Goal: Information Seeking & Learning: Check status

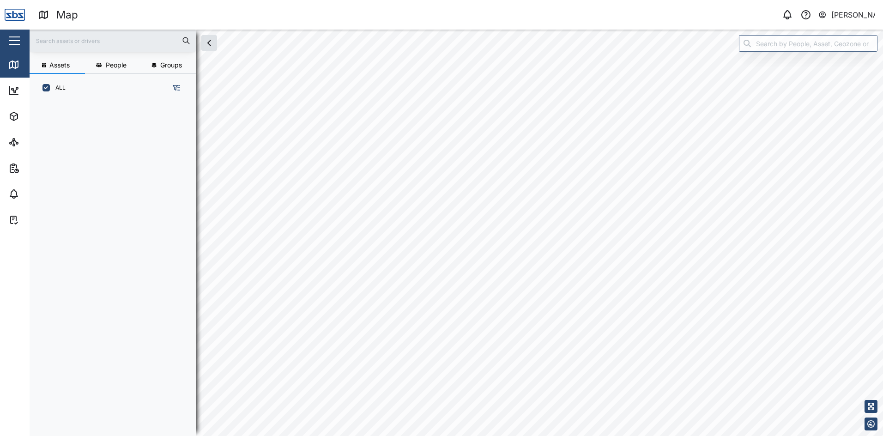
scroll to position [323, 145]
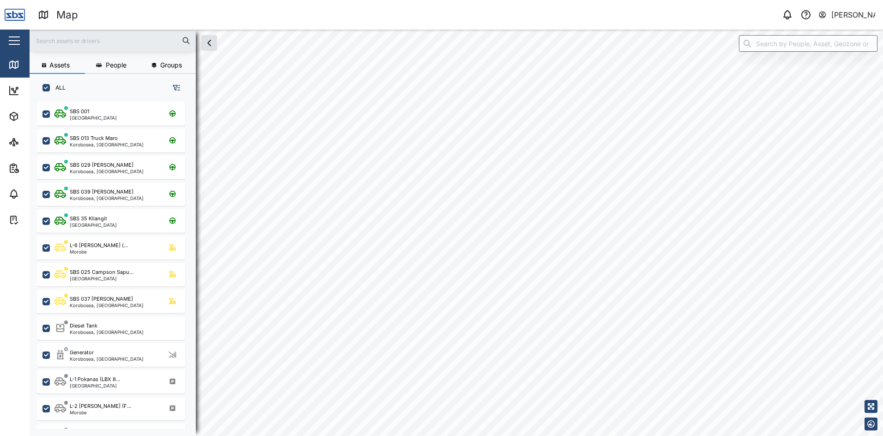
checkbox input "true"
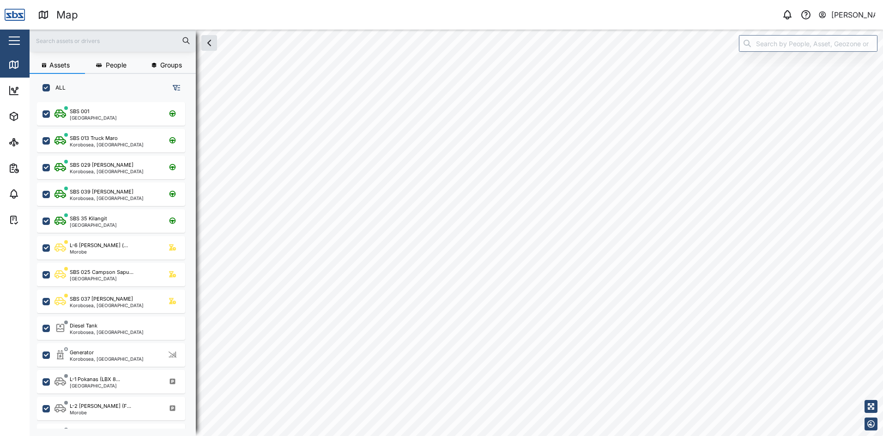
checkbox input "true"
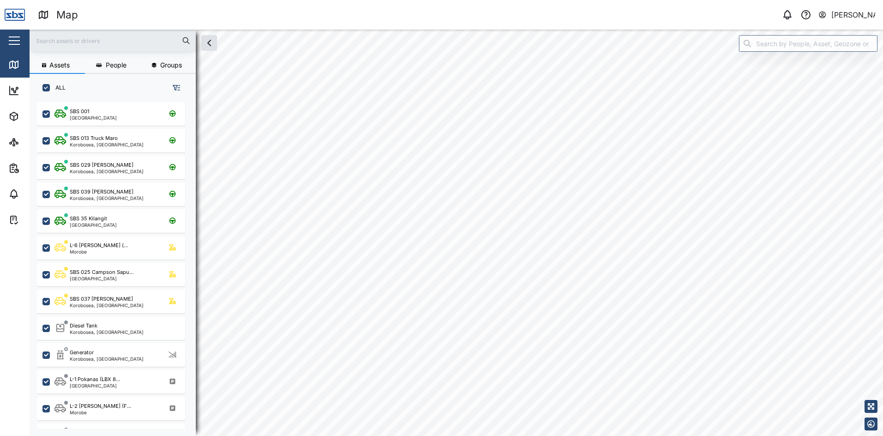
checkbox input "true"
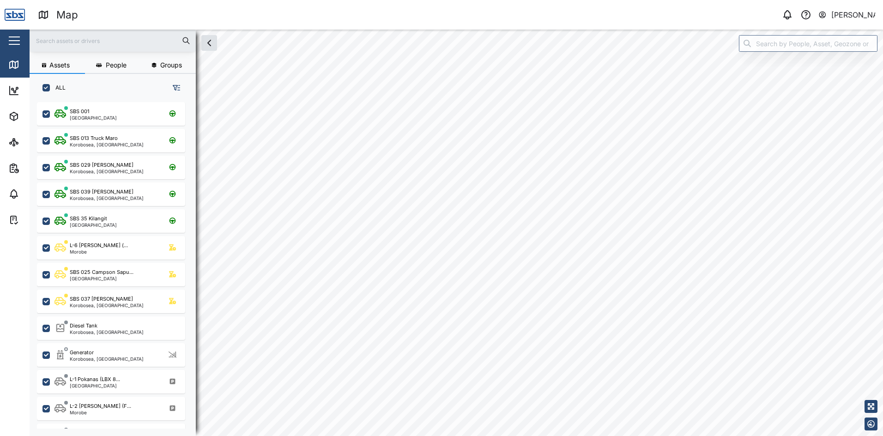
checkbox input "true"
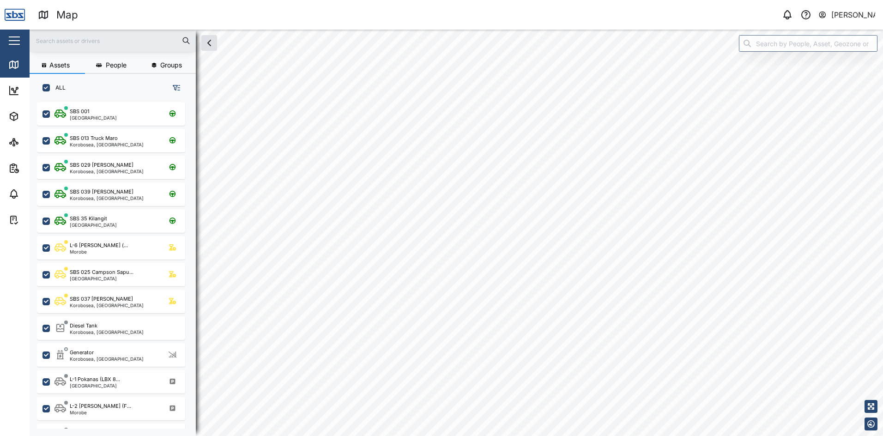
checkbox input "true"
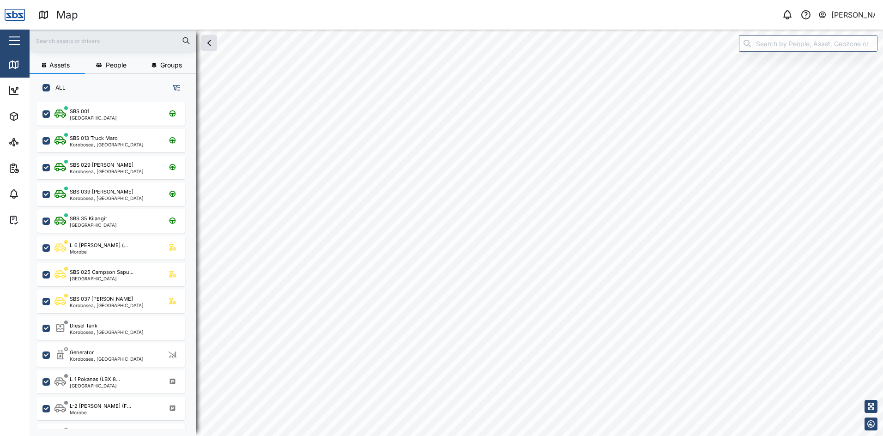
checkbox input "true"
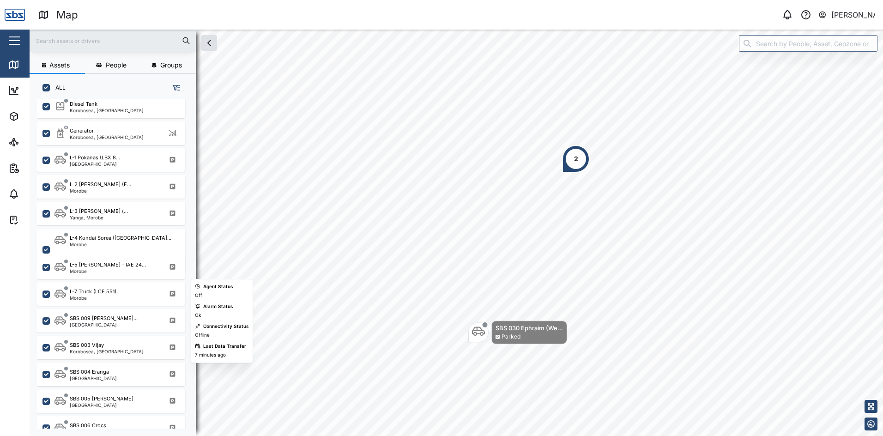
scroll to position [231, 0]
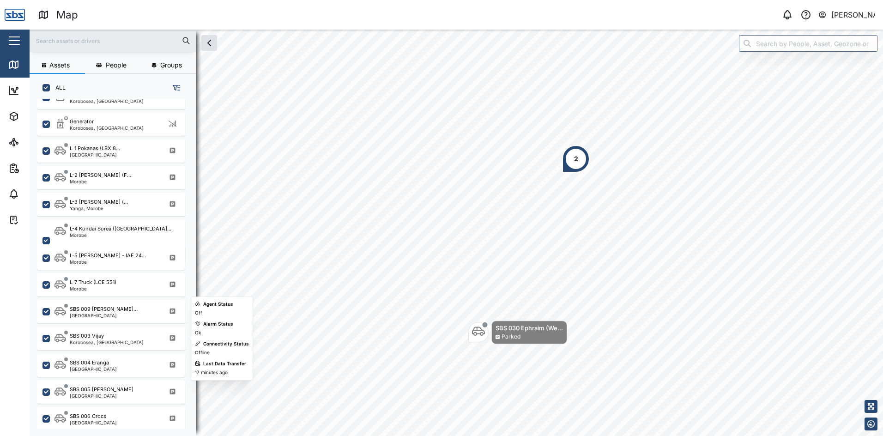
click at [106, 341] on div "Korobosea, [GEOGRAPHIC_DATA]" at bounding box center [107, 342] width 74 height 5
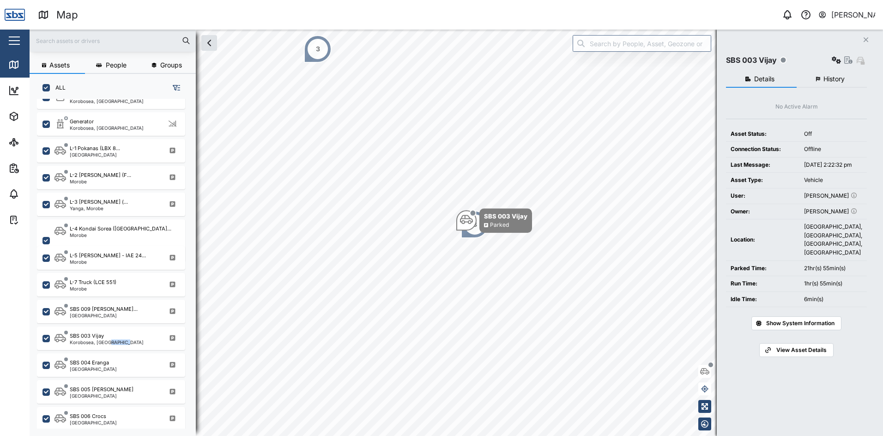
click at [833, 80] on span "History" at bounding box center [834, 79] width 21 height 6
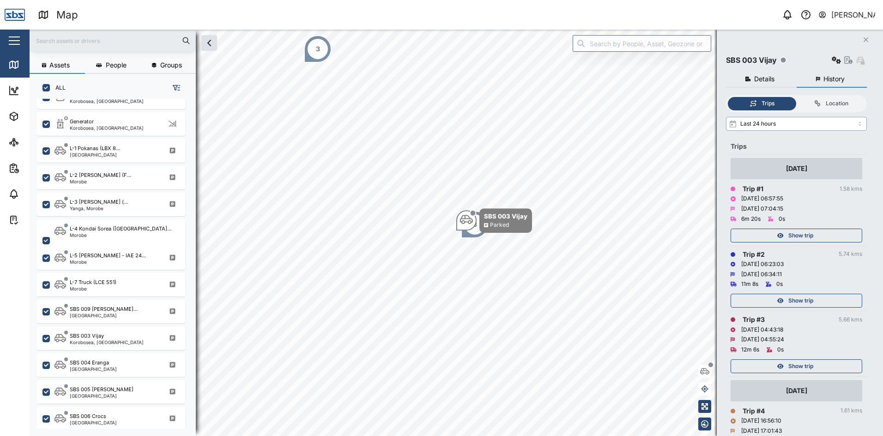
click at [862, 125] on input "Last 24 hours" at bounding box center [796, 124] width 141 height 14
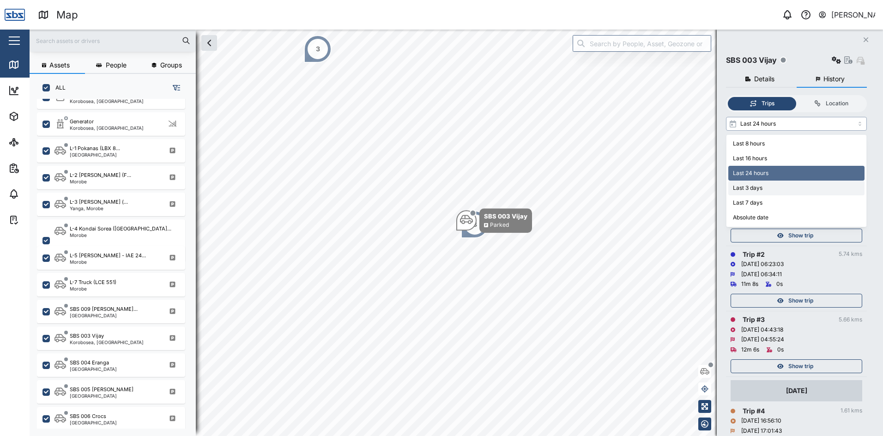
type input "Last 3 days"
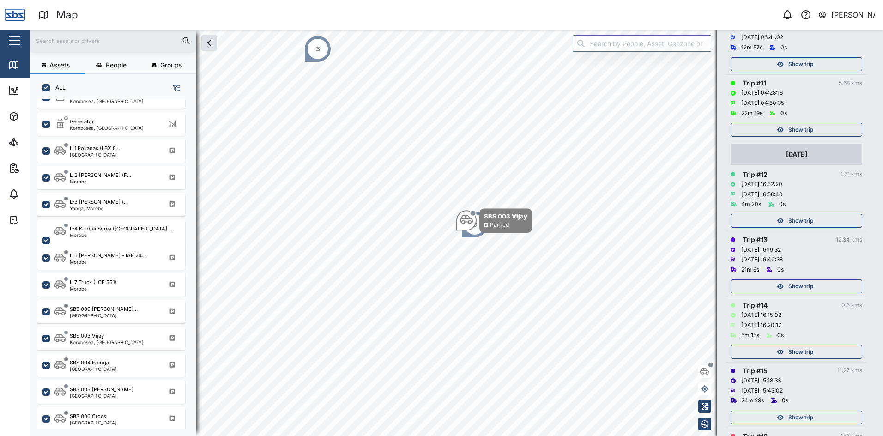
scroll to position [924, 0]
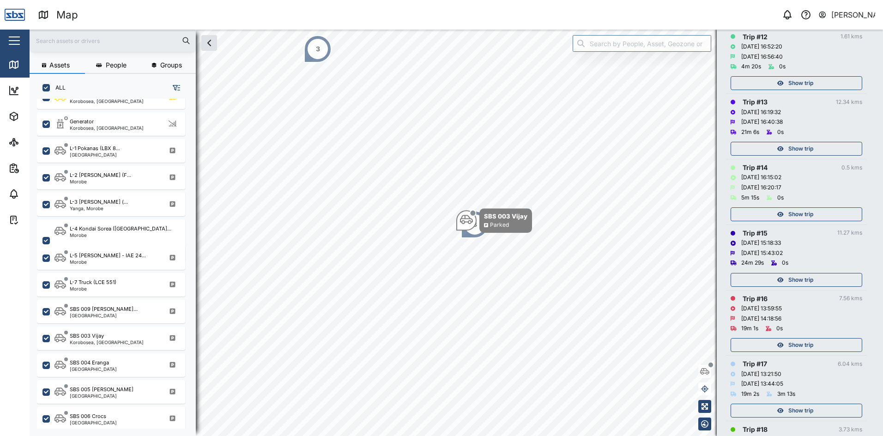
click at [793, 276] on span "Show trip" at bounding box center [801, 280] width 25 height 13
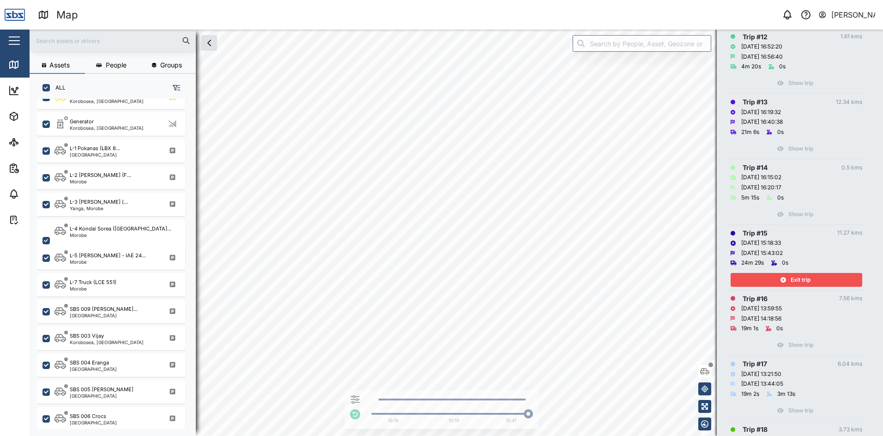
click at [800, 277] on span "Exit trip" at bounding box center [801, 280] width 20 height 13
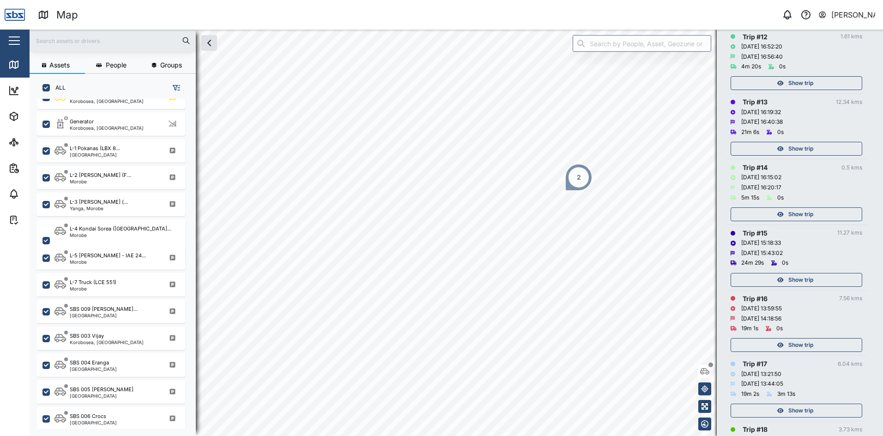
click at [785, 212] on div "Show trip" at bounding box center [795, 214] width 120 height 13
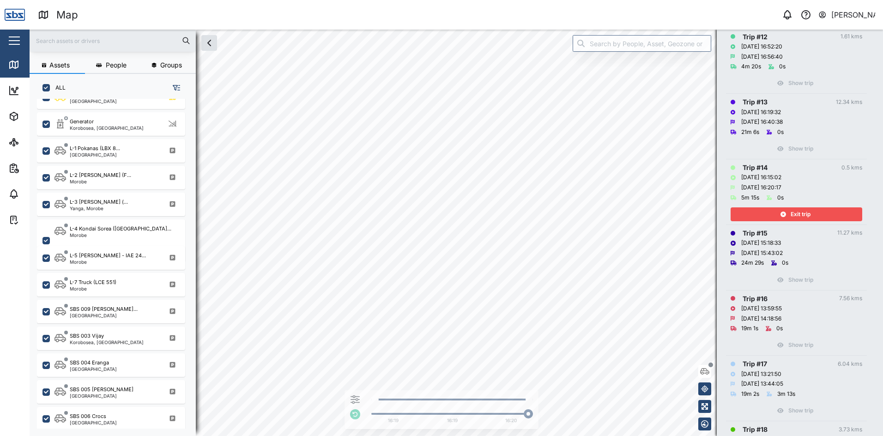
click at [805, 211] on span "Exit trip" at bounding box center [801, 214] width 20 height 13
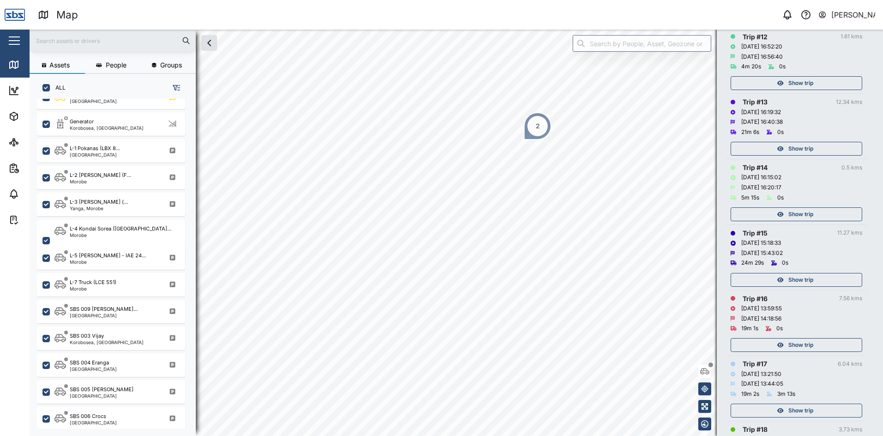
click at [534, 126] on div "2" at bounding box center [538, 126] width 28 height 28
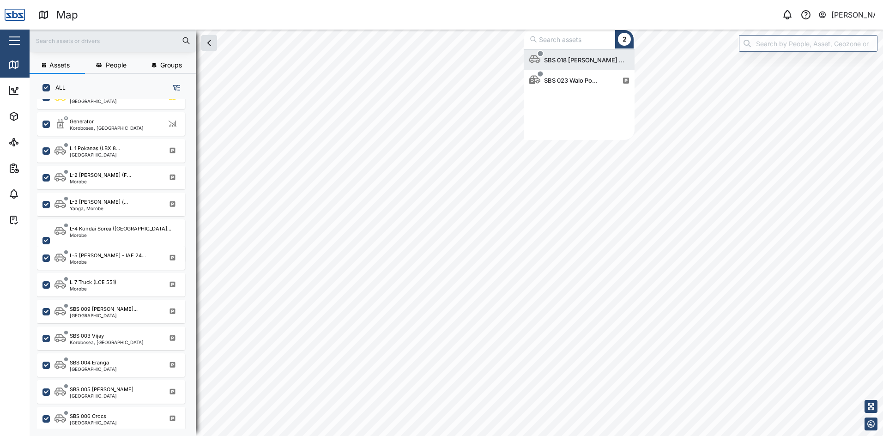
scroll to position [83, 104]
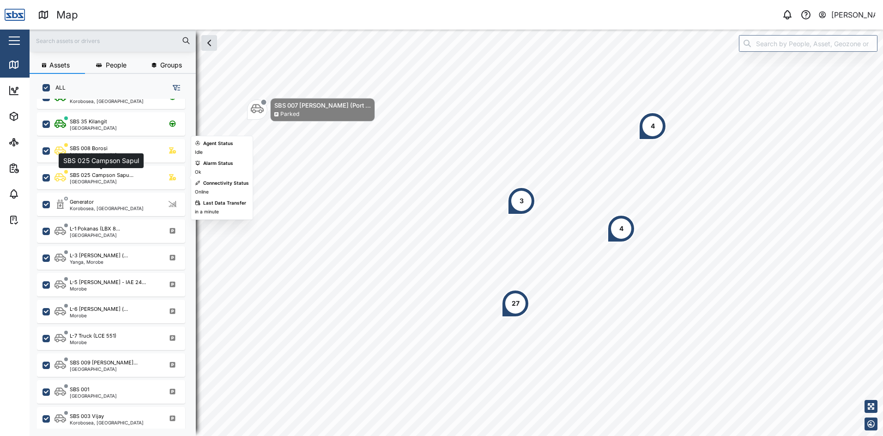
click at [90, 177] on div "SBS 025 Campson Sapu..." at bounding box center [102, 175] width 64 height 8
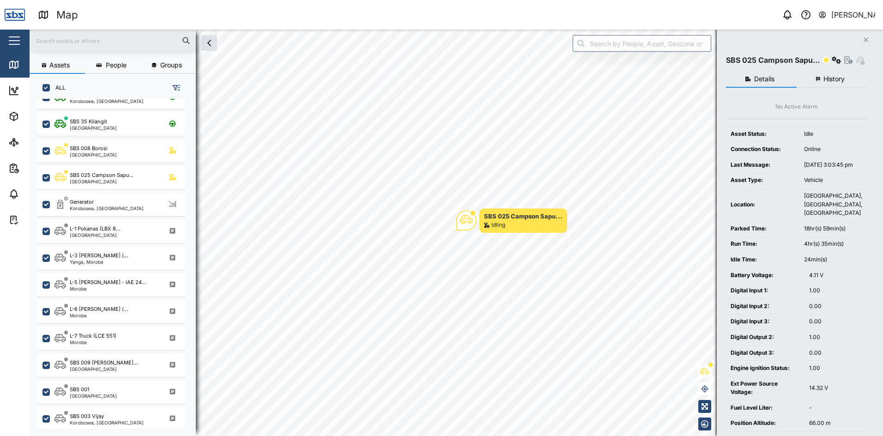
click at [831, 76] on span "History" at bounding box center [834, 79] width 21 height 6
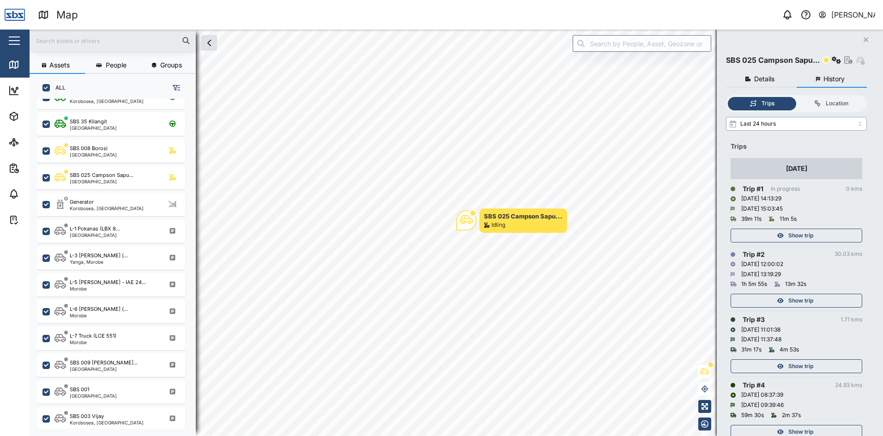
click at [859, 126] on input "Last 24 hours" at bounding box center [796, 124] width 141 height 14
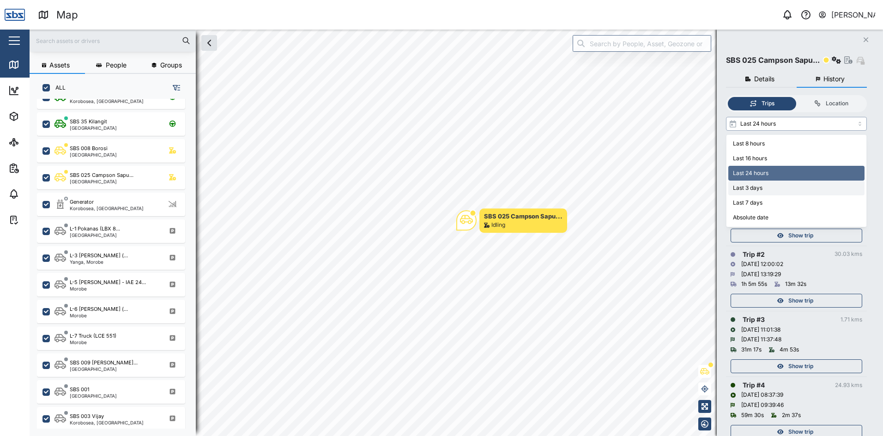
type input "Last 3 days"
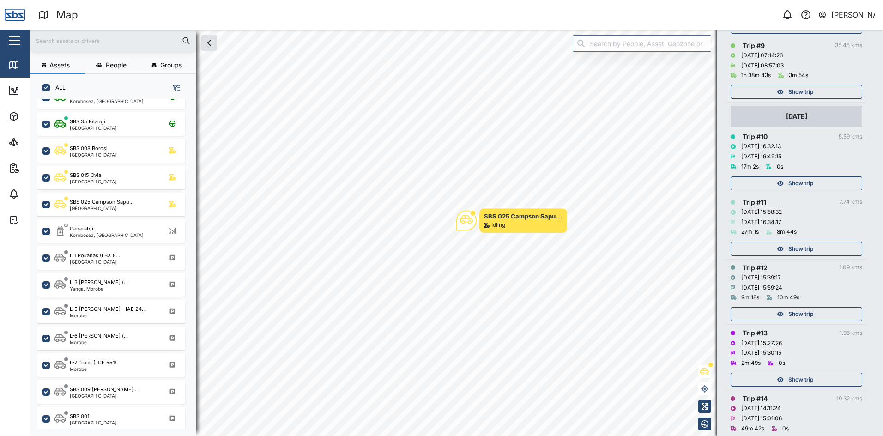
scroll to position [508, 0]
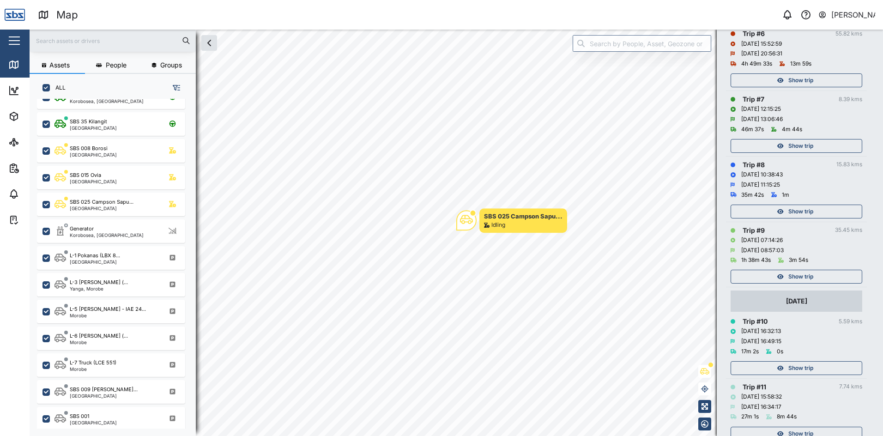
click at [800, 274] on span "Show trip" at bounding box center [801, 276] width 25 height 13
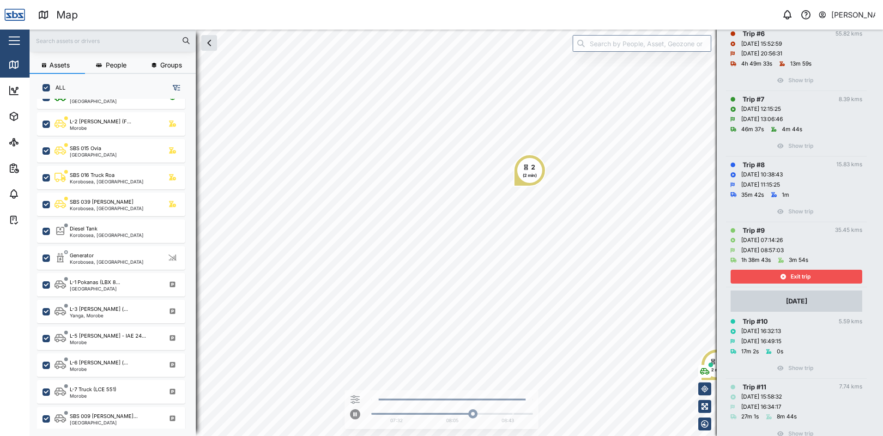
click at [810, 272] on span "Exit trip" at bounding box center [801, 276] width 20 height 13
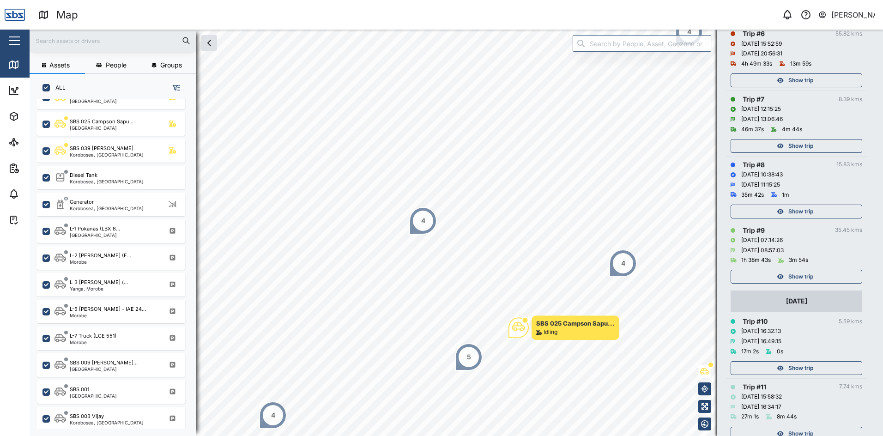
click at [809, 279] on span "Show trip" at bounding box center [801, 276] width 25 height 13
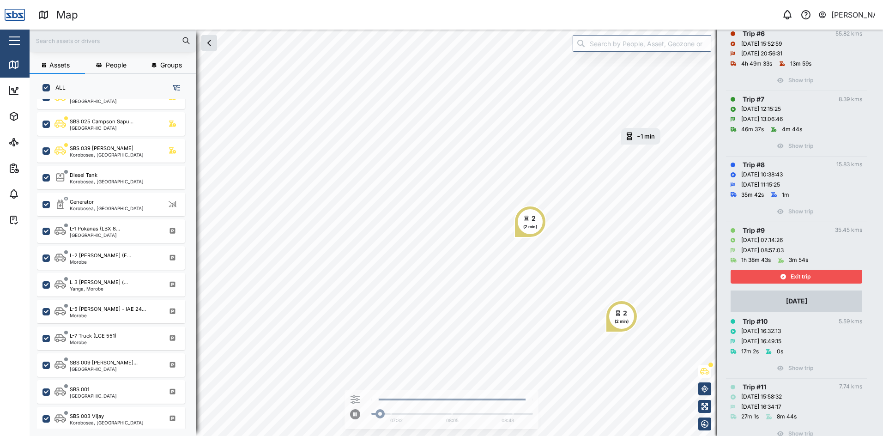
click at [791, 275] on span "Exit trip" at bounding box center [801, 276] width 20 height 13
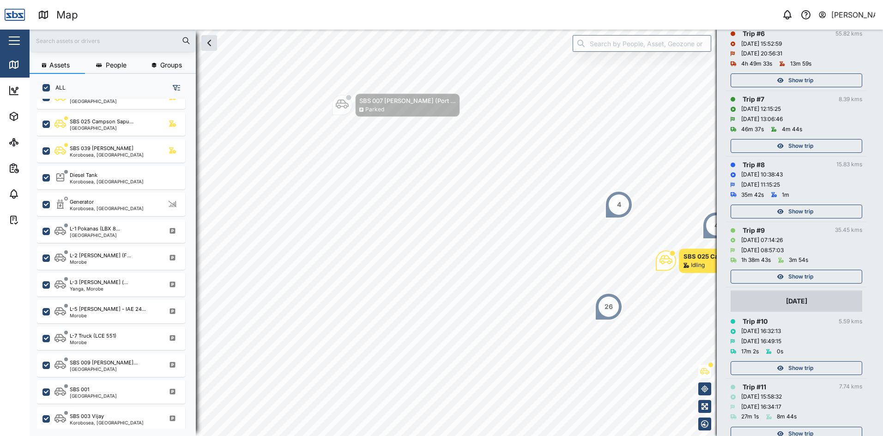
click at [792, 277] on span "Show trip" at bounding box center [801, 276] width 25 height 13
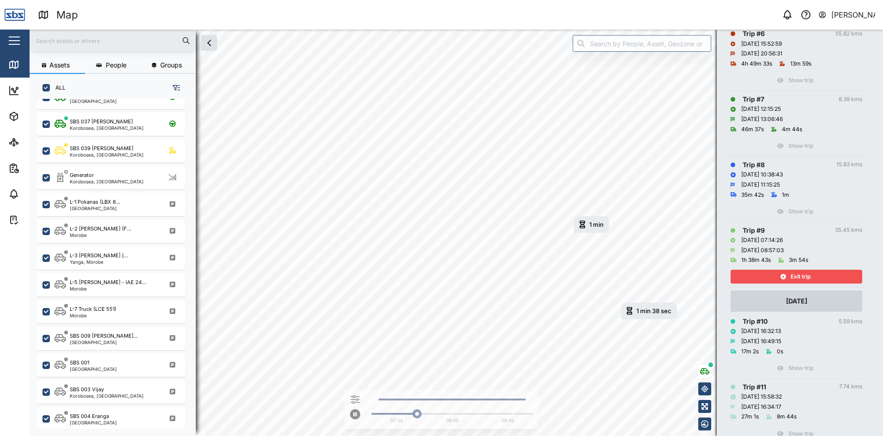
click at [597, 226] on div "1 min" at bounding box center [597, 225] width 14 height 6
click at [597, 226] on div "[DATE] 7:55 AM" at bounding box center [607, 225] width 35 height 8
click at [597, 226] on div "1 min" at bounding box center [597, 225] width 14 height 6
click at [597, 226] on div "[DATE] 7:55 AM" at bounding box center [607, 225] width 35 height 8
click at [595, 225] on div "1 min" at bounding box center [597, 225] width 14 height 6
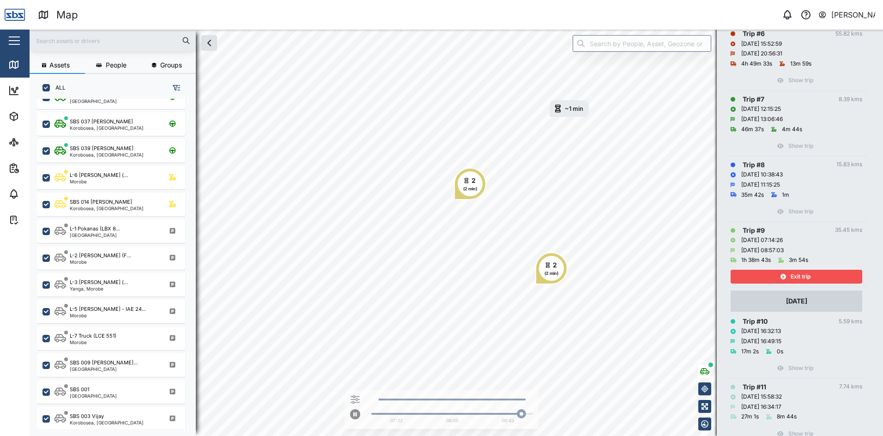
click at [791, 280] on span "Exit trip" at bounding box center [801, 276] width 20 height 13
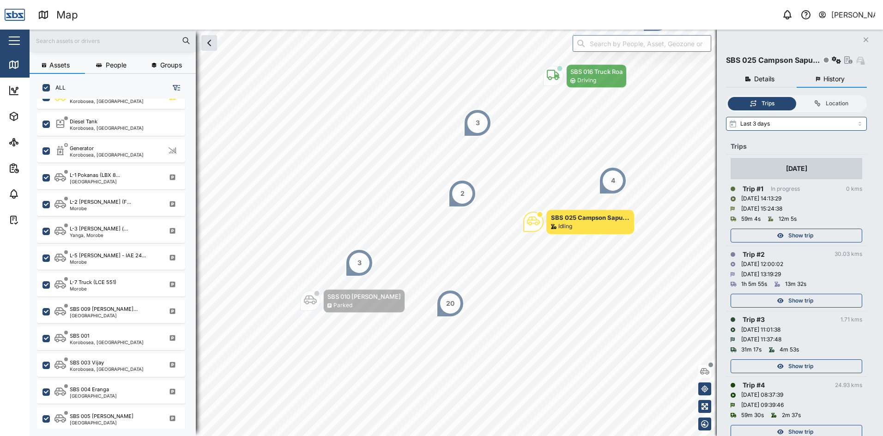
click at [863, 42] on button "Close" at bounding box center [866, 39] width 13 height 13
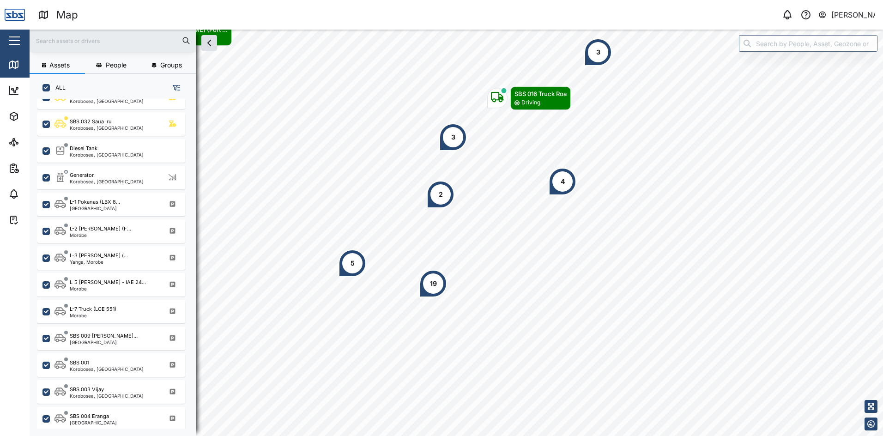
click at [831, 17] on button "[PERSON_NAME]" at bounding box center [847, 14] width 58 height 13
click at [807, 58] on div "Sign Out" at bounding box center [818, 59] width 100 height 11
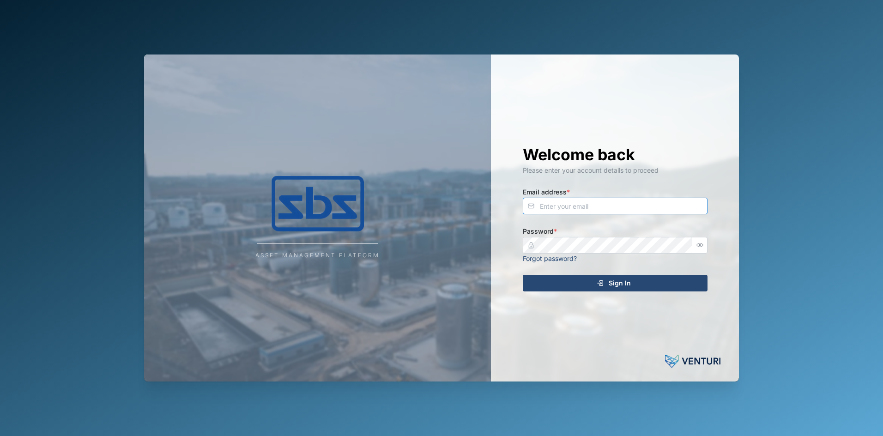
type input "[PERSON_NAME][EMAIL_ADDRESS][DOMAIN_NAME]"
